Goal: Task Accomplishment & Management: Complete application form

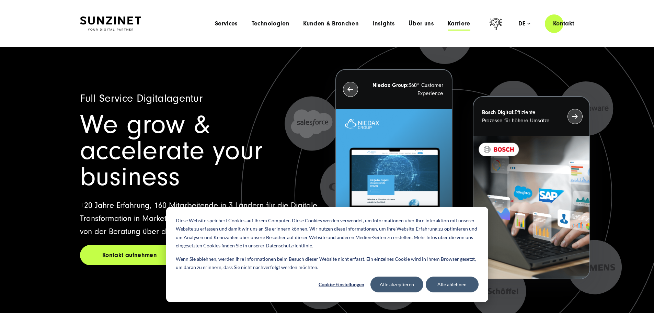
click at [447, 23] on span "Karriere" at bounding box center [458, 23] width 23 height 7
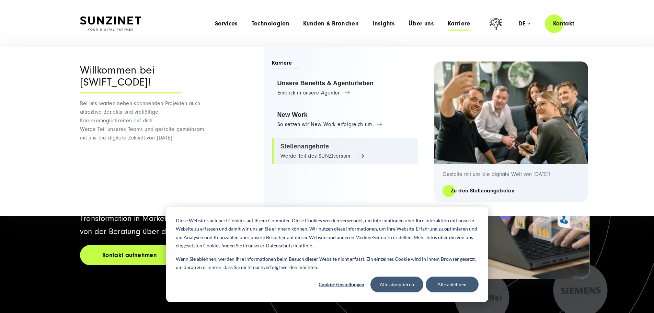
click at [314, 146] on link "Stellenangebote Werde Teil des SUNZIversum" at bounding box center [345, 151] width 146 height 26
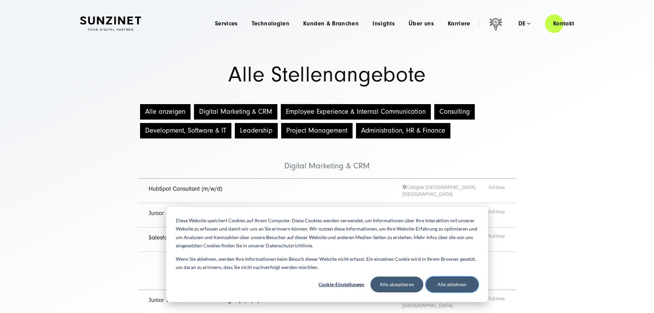
click at [444, 284] on button "Alle ablehnen" at bounding box center [451, 284] width 53 height 16
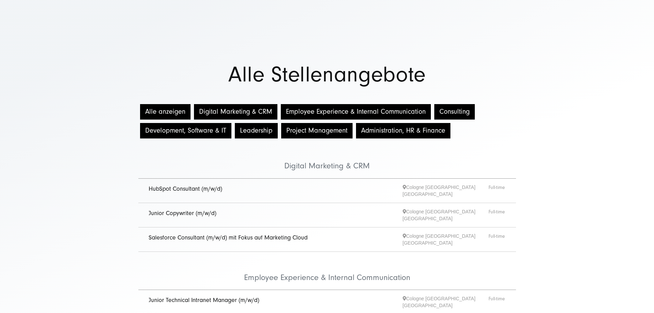
scroll to position [34, 0]
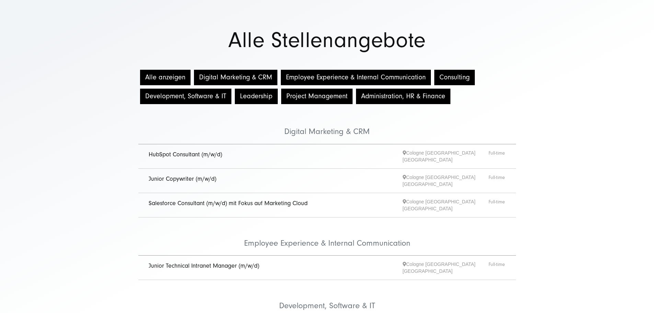
click at [257, 202] on link "Salesforce Consultant (m/w/d) mit Fokus auf Marketing Cloud" at bounding box center [228, 202] width 159 height 7
